Goal: Check status: Check status

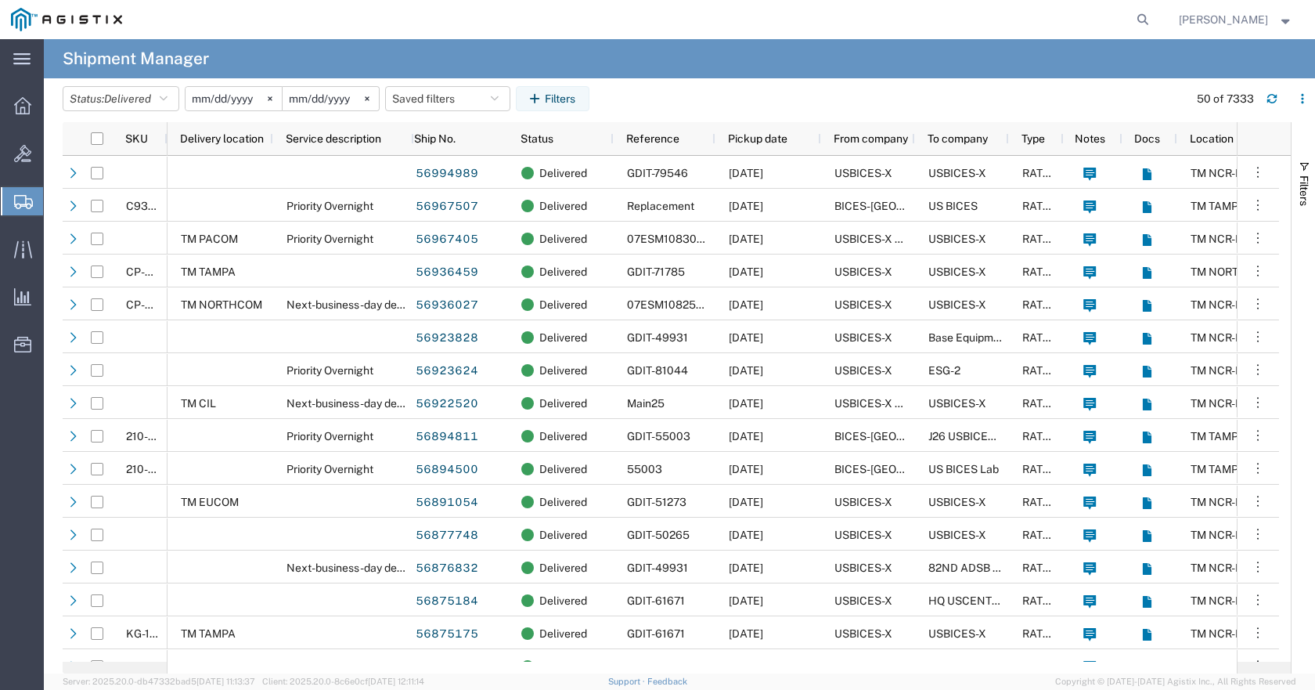
click at [15, 203] on icon at bounding box center [23, 202] width 19 height 14
click at [56, 202] on span "Shipments" at bounding box center [49, 201] width 13 height 31
click at [19, 109] on icon at bounding box center [22, 105] width 17 height 17
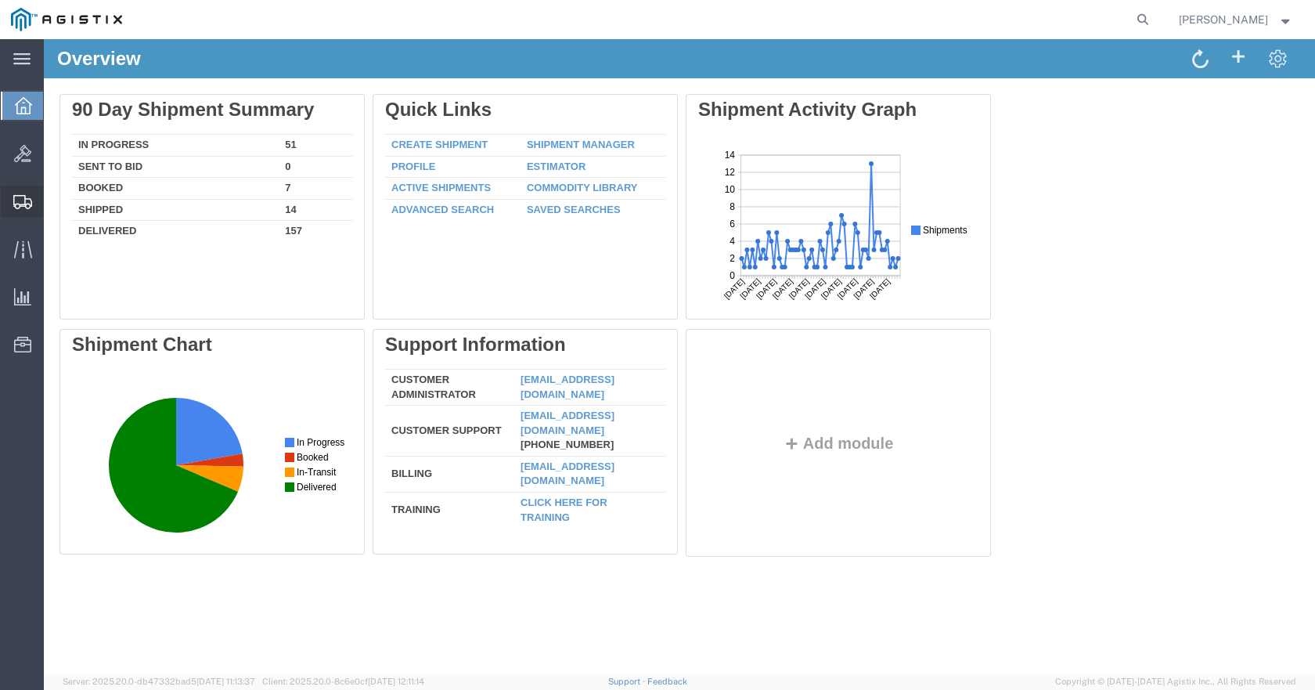
click at [21, 196] on icon at bounding box center [22, 202] width 19 height 14
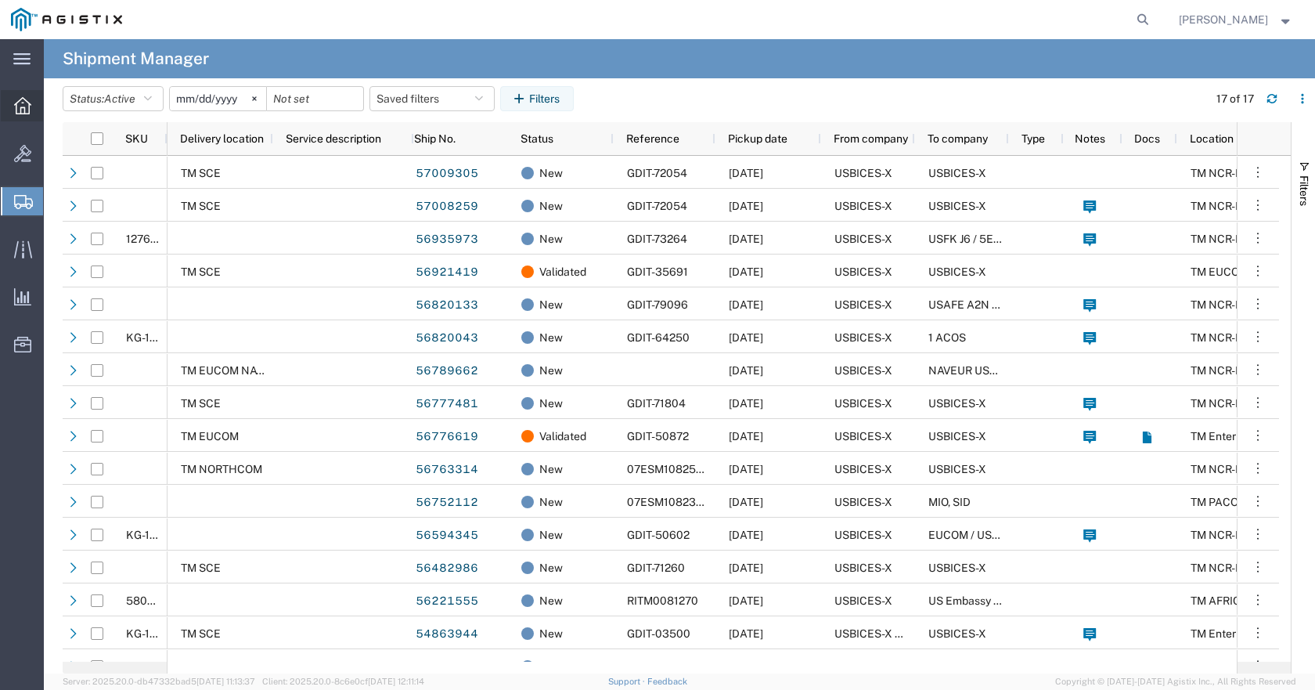
click at [13, 103] on div at bounding box center [23, 105] width 44 height 31
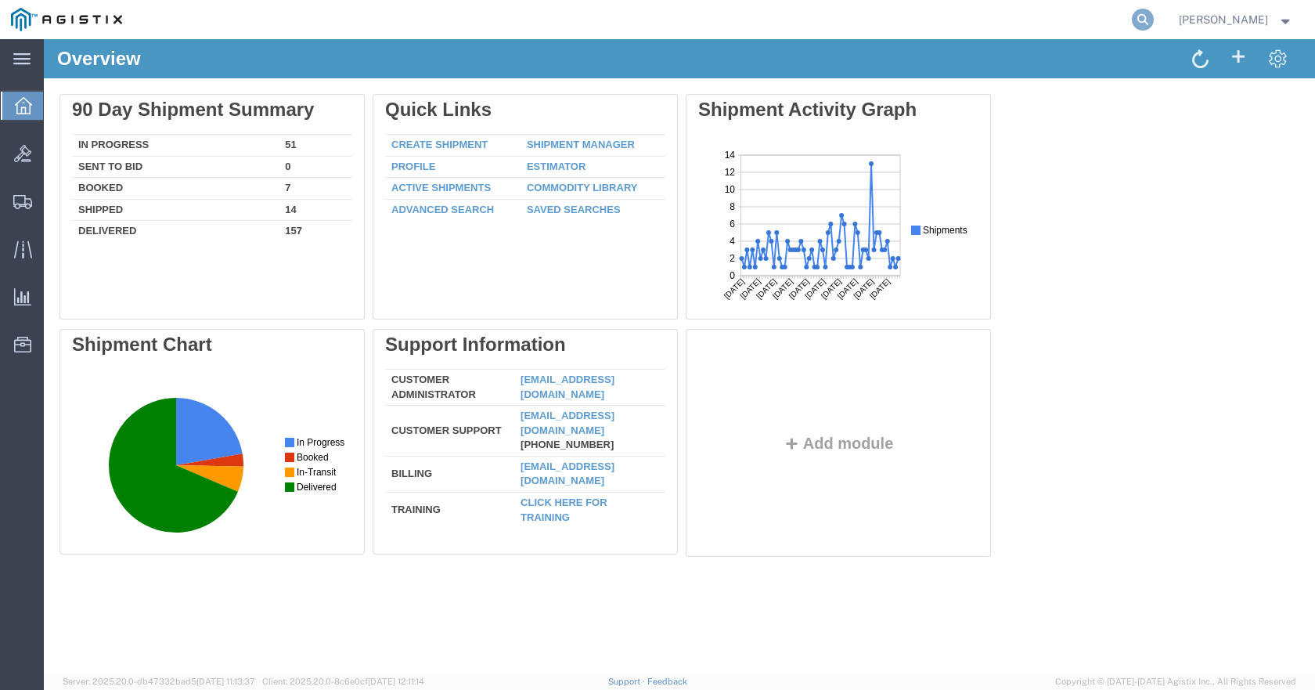
drag, startPoint x: 1168, startPoint y: 18, endPoint x: 1133, endPoint y: 33, distance: 38.2
click at [1154, 18] on icon at bounding box center [1143, 20] width 22 height 22
click at [799, 16] on input "search" at bounding box center [894, 20] width 476 height 38
type input "GDIT-81206"
click at [1196, 53] on span at bounding box center [1200, 58] width 16 height 20
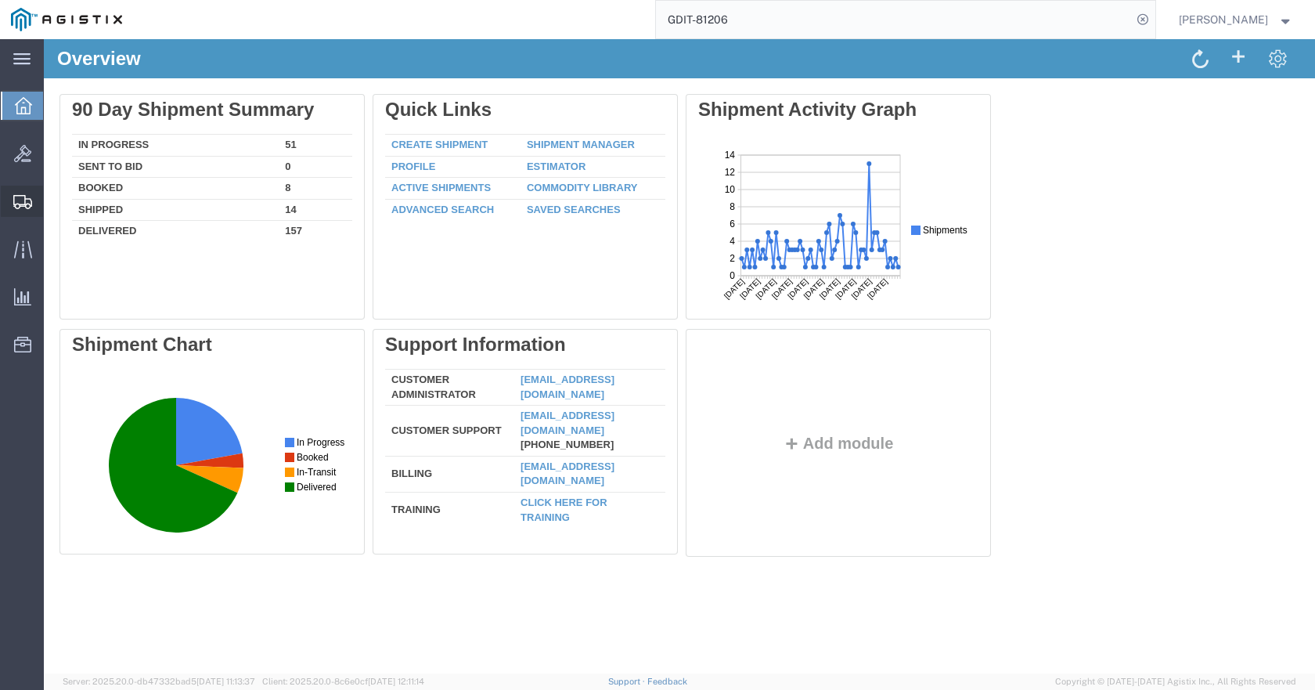
click at [16, 216] on div at bounding box center [23, 201] width 44 height 31
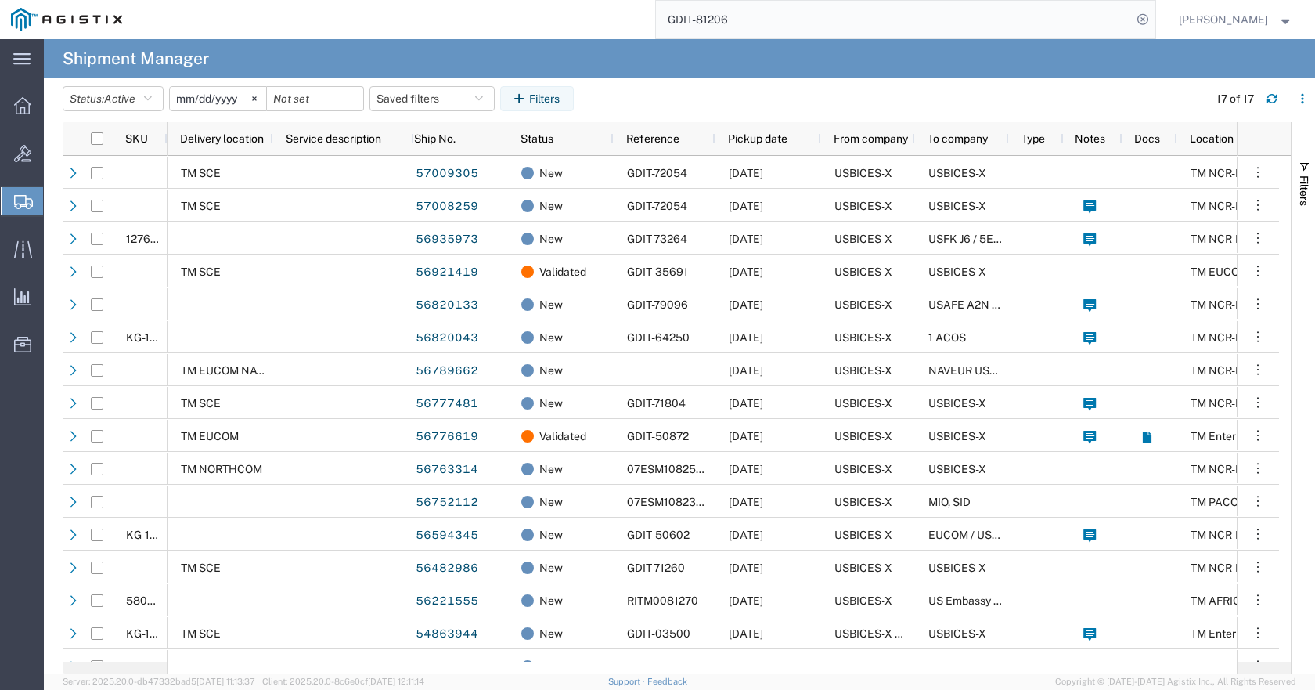
click at [859, 20] on input "GDIT-81206" at bounding box center [894, 20] width 476 height 38
click at [672, 142] on span "Reference" at bounding box center [652, 138] width 53 height 13
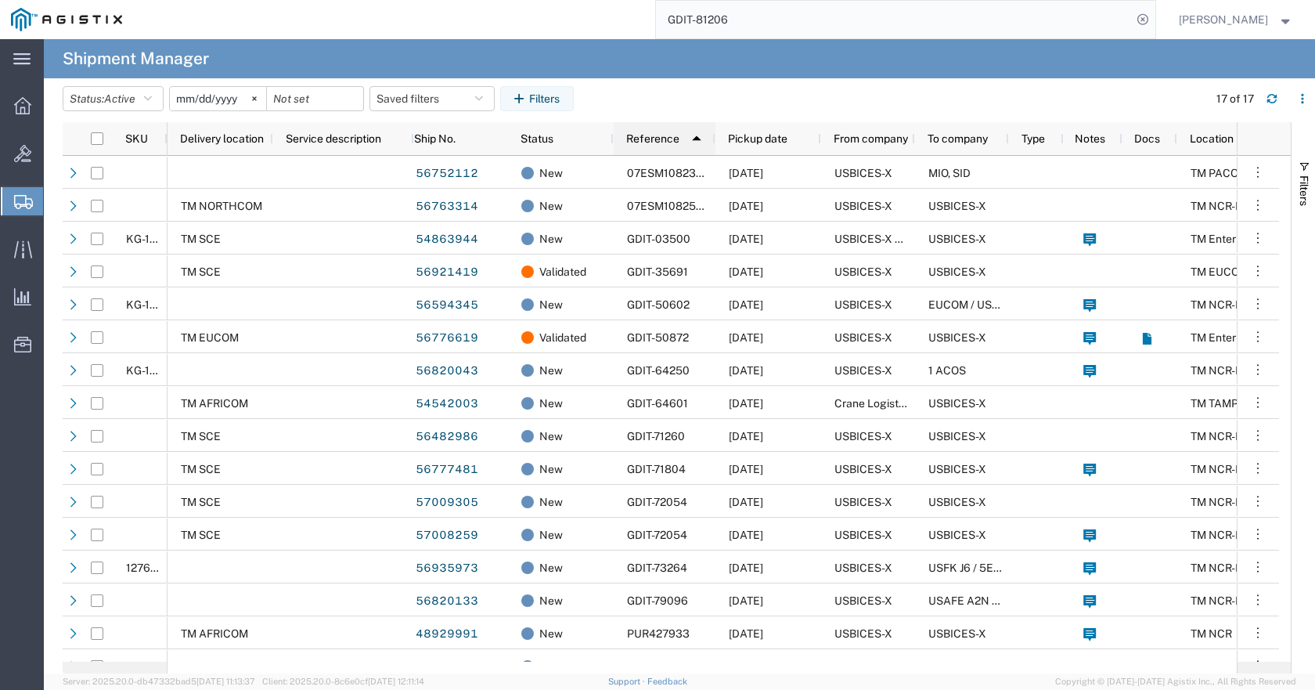
click at [701, 140] on img at bounding box center [696, 138] width 25 height 25
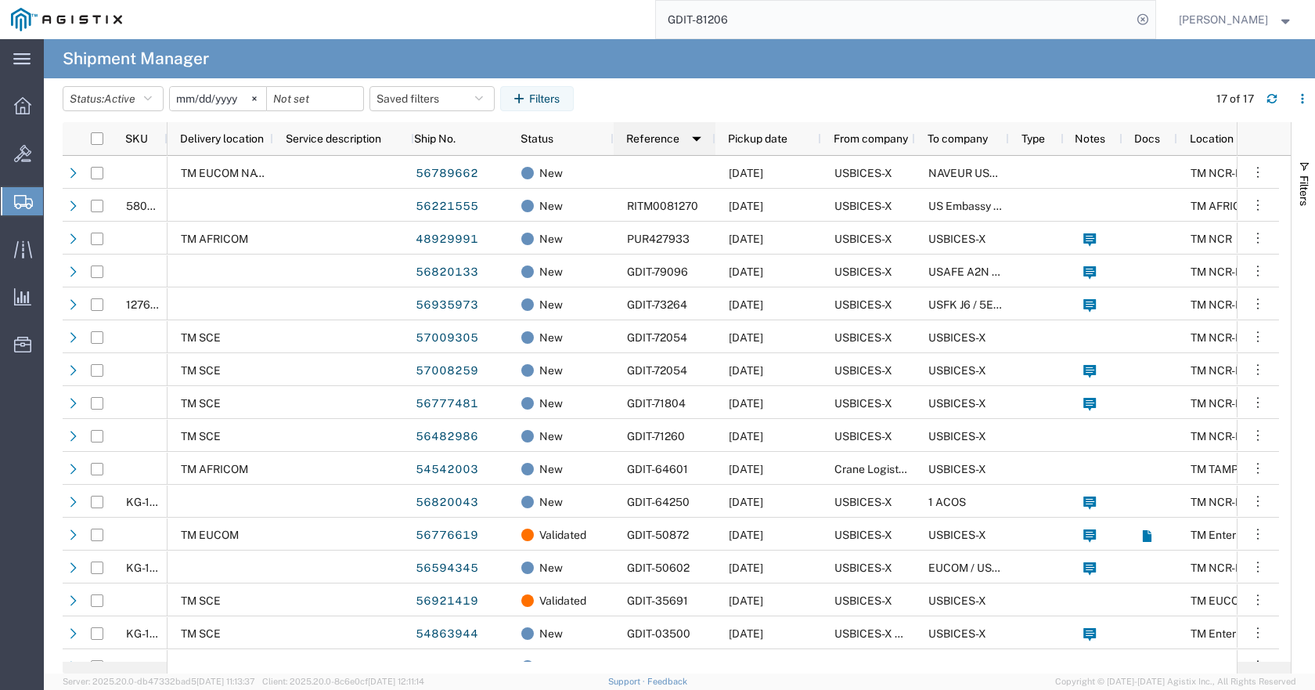
click at [661, 138] on span "Reference" at bounding box center [652, 138] width 53 height 13
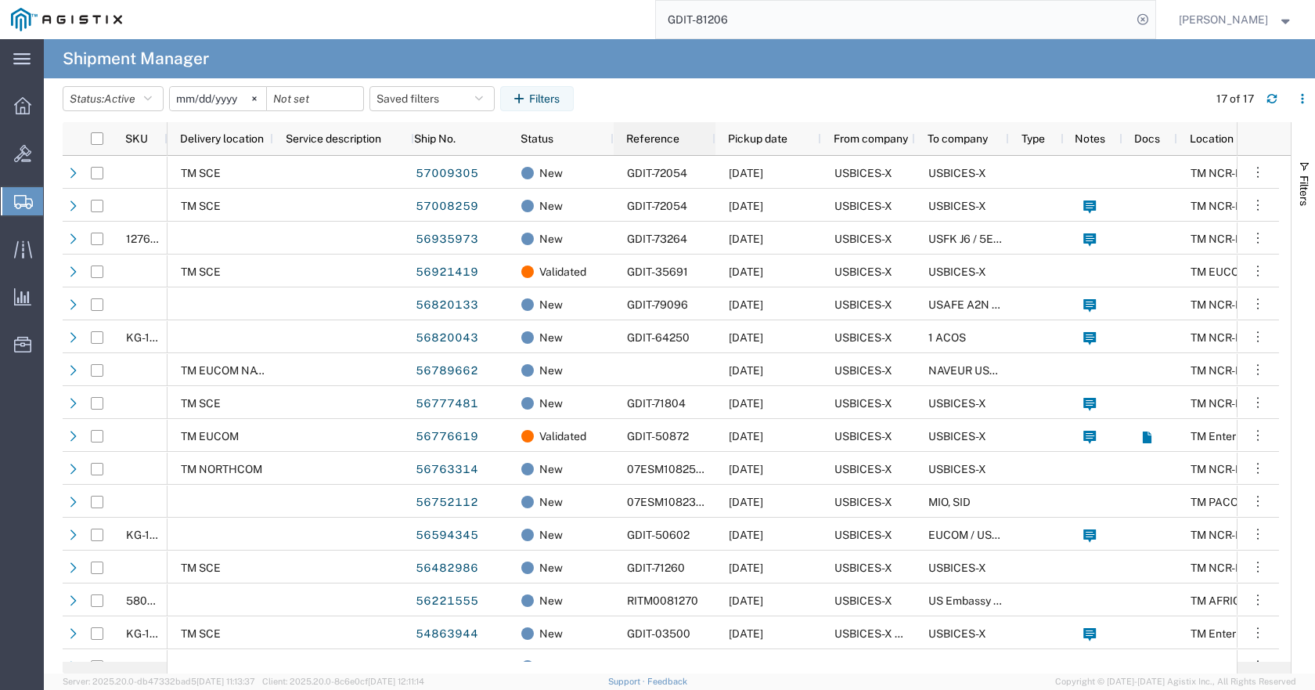
click at [704, 139] on div "Reference" at bounding box center [667, 138] width 83 height 25
